Goal: Information Seeking & Learning: Check status

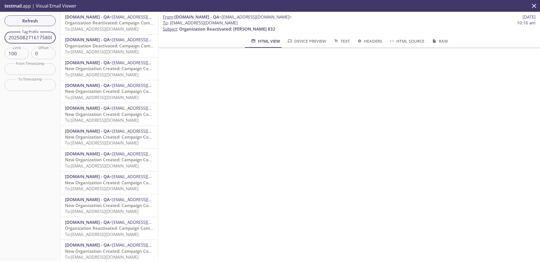
scroll to position [0, 1]
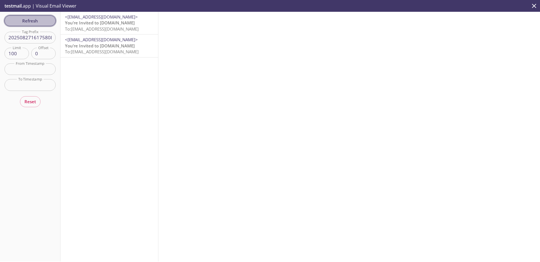
click at [33, 22] on span "Refresh" at bounding box center [30, 20] width 42 height 7
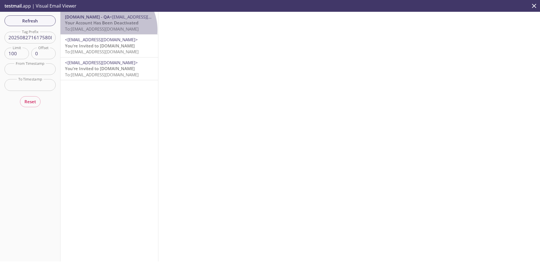
click at [104, 30] on span "To: [EMAIL_ADDRESS][DOMAIN_NAME]" at bounding box center [102, 29] width 74 height 6
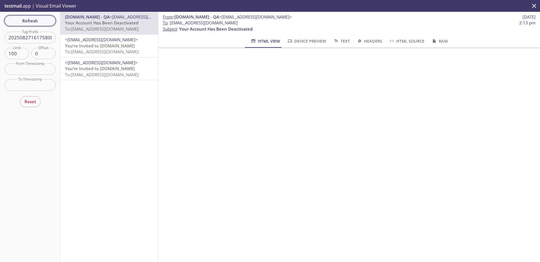
click at [37, 24] on button "Refresh" at bounding box center [29, 20] width 51 height 11
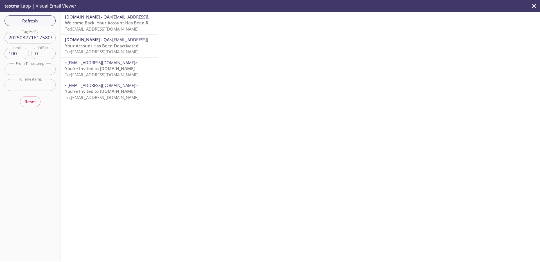
click at [114, 28] on span "To: [EMAIL_ADDRESS][DOMAIN_NAME]" at bounding box center [102, 29] width 74 height 6
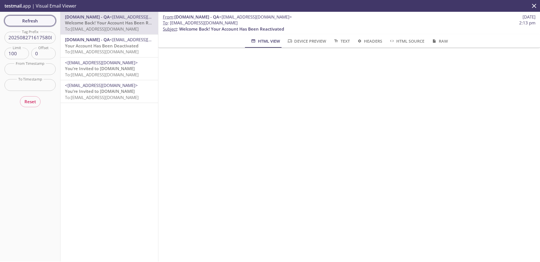
click at [38, 24] on span "Refresh" at bounding box center [30, 20] width 42 height 7
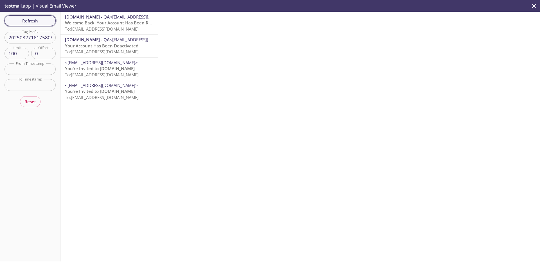
click at [38, 24] on span "Refresh" at bounding box center [30, 20] width 42 height 7
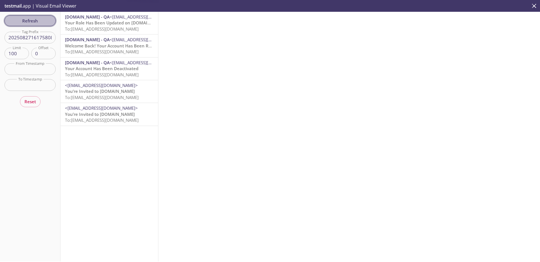
click at [38, 24] on span "Refresh" at bounding box center [30, 20] width 42 height 7
click at [103, 26] on span "To: [EMAIL_ADDRESS][DOMAIN_NAME]" at bounding box center [102, 29] width 74 height 6
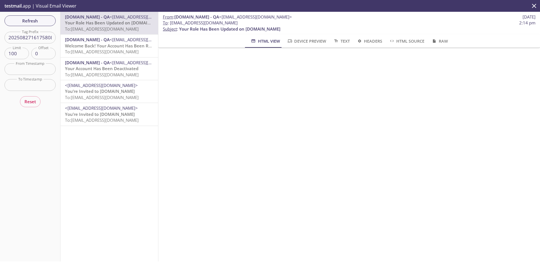
click at [46, 38] on input "2025082716175808" at bounding box center [29, 38] width 51 height 12
paste input "91109325409"
type input "2025091109325409"
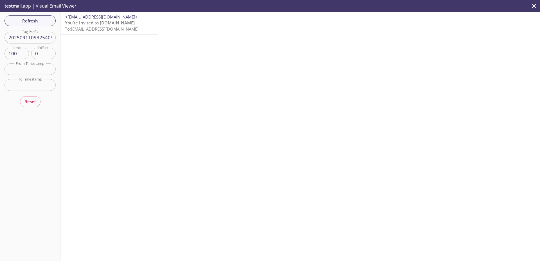
click at [93, 27] on span "To: [EMAIL_ADDRESS][DOMAIN_NAME]" at bounding box center [102, 29] width 74 height 6
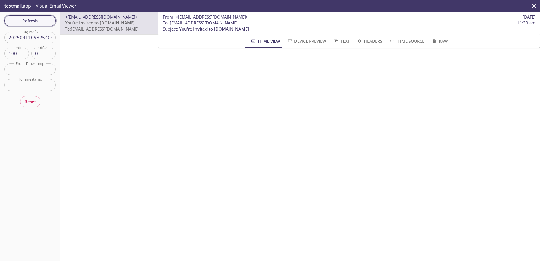
click at [30, 19] on span "Refresh" at bounding box center [30, 20] width 42 height 7
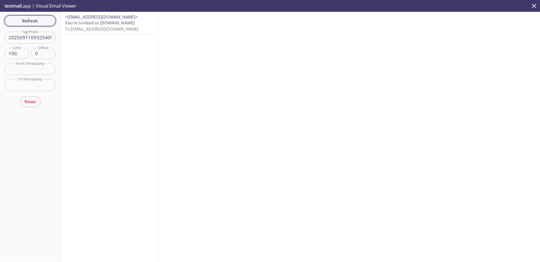
click at [31, 21] on span "Refresh" at bounding box center [30, 20] width 42 height 7
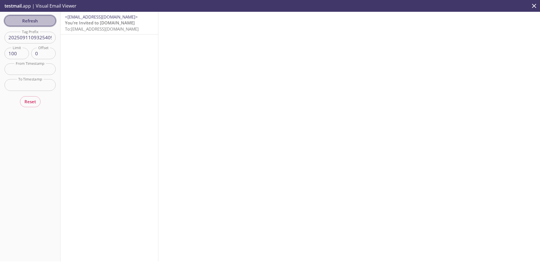
click at [31, 21] on span "Refresh" at bounding box center [30, 20] width 42 height 7
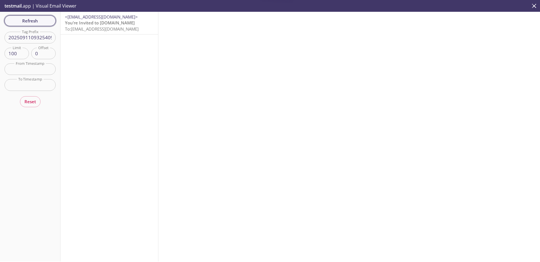
click at [31, 21] on span "Refresh" at bounding box center [30, 20] width 42 height 7
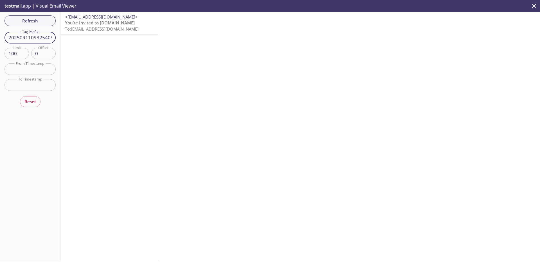
click at [31, 39] on input "2025091109325409" at bounding box center [29, 38] width 51 height 12
click at [37, 23] on span "Refresh" at bounding box center [30, 20] width 42 height 7
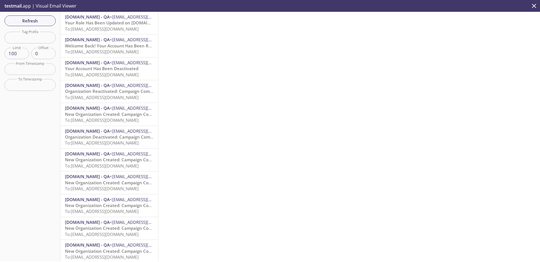
click at [114, 27] on span "To: [EMAIL_ADDRESS][DOMAIN_NAME]" at bounding box center [102, 29] width 74 height 6
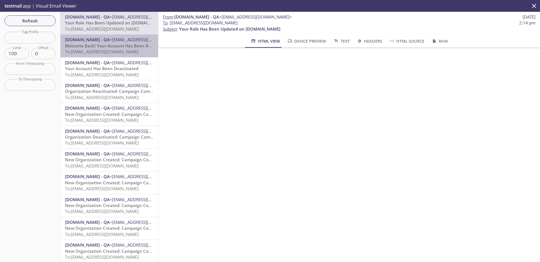
click at [110, 47] on span "Welcome Back! Your Account Has Been Reactivated" at bounding box center [117, 46] width 105 height 6
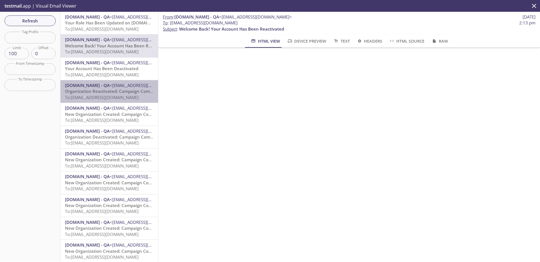
click at [116, 94] on span "Organization Reactivated: Campaign Composer Integration Test-1.20250917.15" at bounding box center [145, 92] width 161 height 6
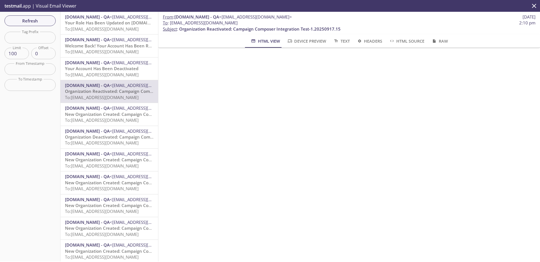
click at [118, 76] on span "To: [EMAIL_ADDRESS][DOMAIN_NAME]" at bounding box center [102, 75] width 74 height 6
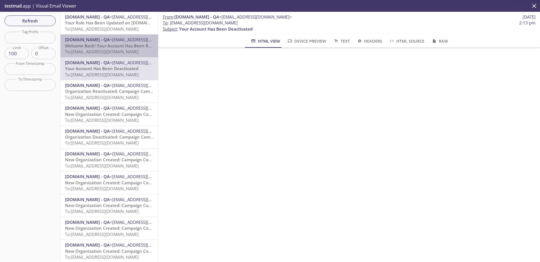
click at [119, 52] on span "To: [EMAIL_ADDRESS][DOMAIN_NAME]" at bounding box center [102, 52] width 74 height 6
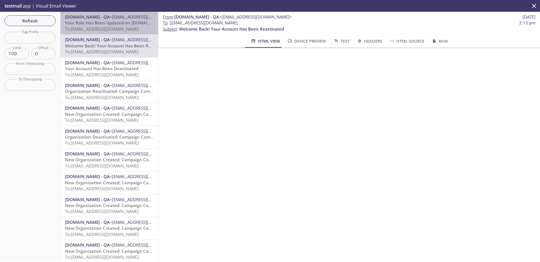
click at [119, 26] on span "To: [EMAIL_ADDRESS][DOMAIN_NAME]" at bounding box center [102, 29] width 74 height 6
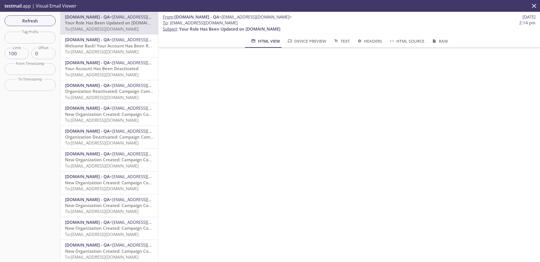
click at [112, 67] on span "Your Account Has Been Deactivated" at bounding box center [101, 69] width 73 height 6
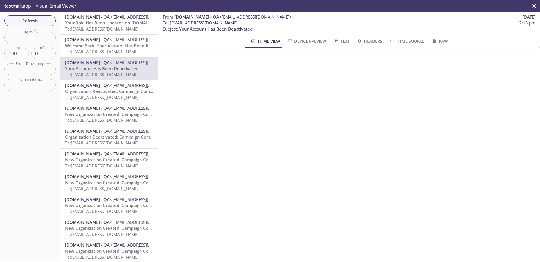
click at [114, 46] on span "Welcome Back! Your Account Has Been Reactivated" at bounding box center [117, 46] width 105 height 6
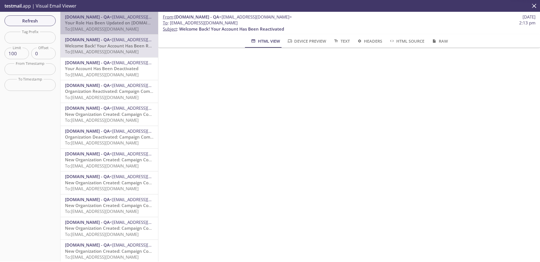
click at [115, 29] on span "To: [EMAIL_ADDRESS][DOMAIN_NAME]" at bounding box center [102, 29] width 74 height 6
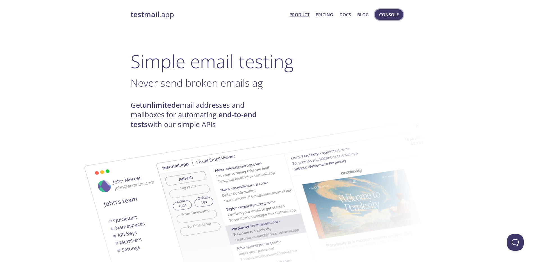
click at [382, 15] on span "Console" at bounding box center [389, 14] width 20 height 7
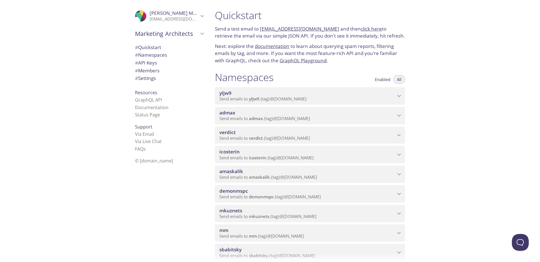
click at [226, 112] on span "admax" at bounding box center [227, 113] width 16 height 6
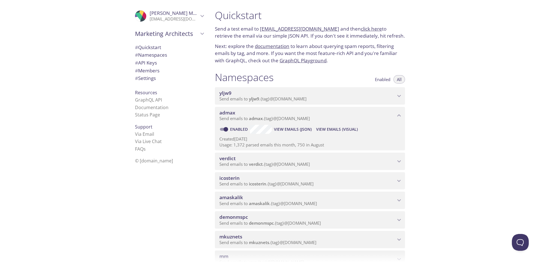
click at [353, 130] on span "View Emails (Visual)" at bounding box center [337, 129] width 42 height 7
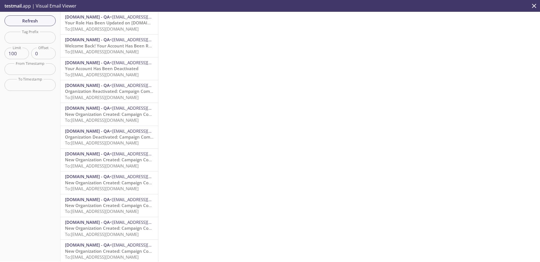
click at [39, 34] on input "text" at bounding box center [29, 38] width 51 height 12
paste input "2025091109325409"
type input "2025091109325409"
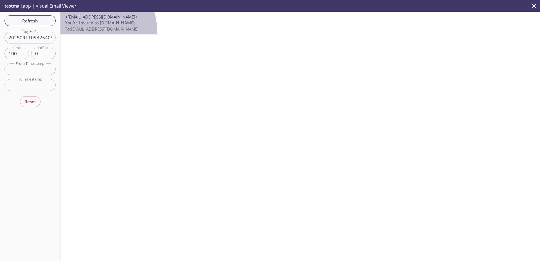
click at [103, 29] on span "To: [EMAIL_ADDRESS][DOMAIN_NAME]" at bounding box center [102, 29] width 74 height 6
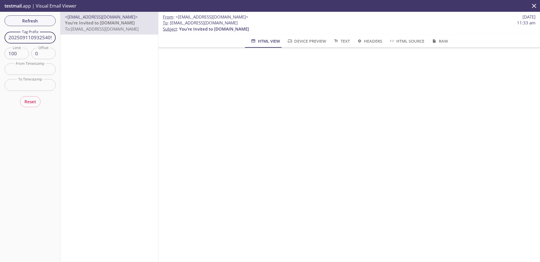
click at [45, 36] on input "2025091109325409" at bounding box center [29, 38] width 51 height 12
click at [86, 60] on div "<[EMAIL_ADDRESS][DOMAIN_NAME]> You’re Invited to [DOMAIN_NAME] To: [EMAIL_ADDRE…" at bounding box center [109, 137] width 98 height 250
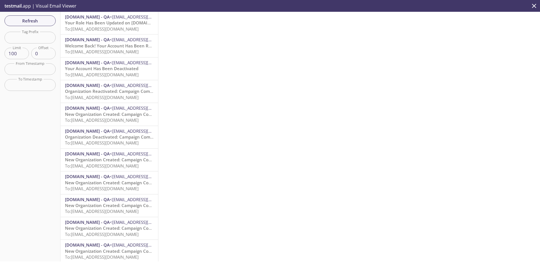
click at [119, 21] on span "Your Role Has Been Updated on [DOMAIN_NAME]" at bounding box center [115, 23] width 101 height 6
